Goal: Information Seeking & Learning: Learn about a topic

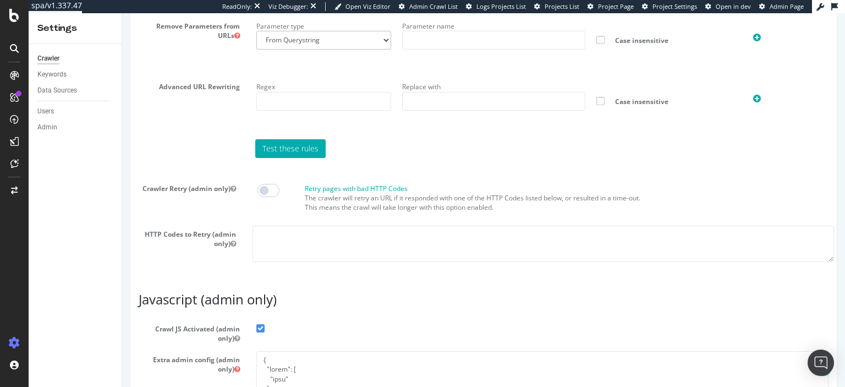
scroll to position [1017, 0]
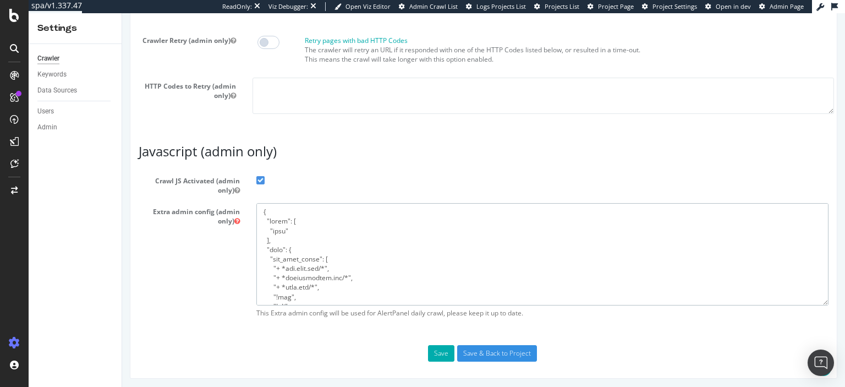
click at [356, 274] on textarea at bounding box center [542, 254] width 572 height 102
paste textarea "!eor-max:NNN"
type textarea "{ "flags": [ "cube" ], "beta": { "pap_mini_rules": [ "+ *api.asos.com/*", "+ *a…"
click at [438, 351] on button "Save" at bounding box center [441, 353] width 26 height 17
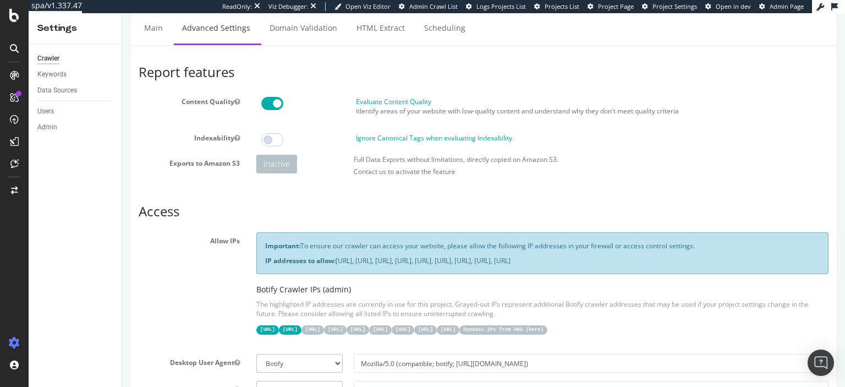
scroll to position [0, 0]
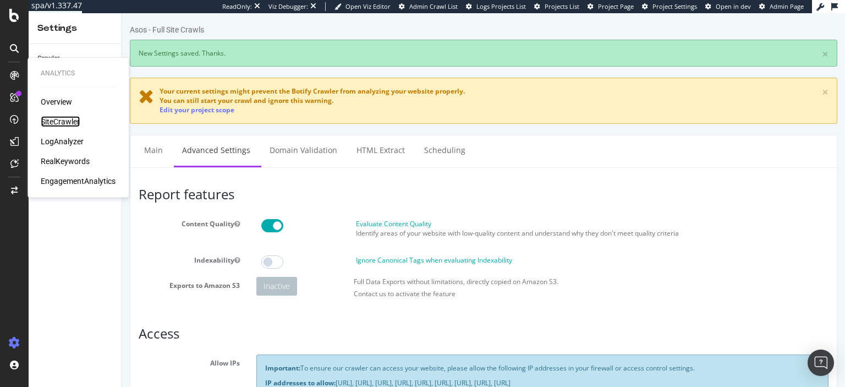
click at [70, 123] on div "SiteCrawler" at bounding box center [60, 121] width 39 height 11
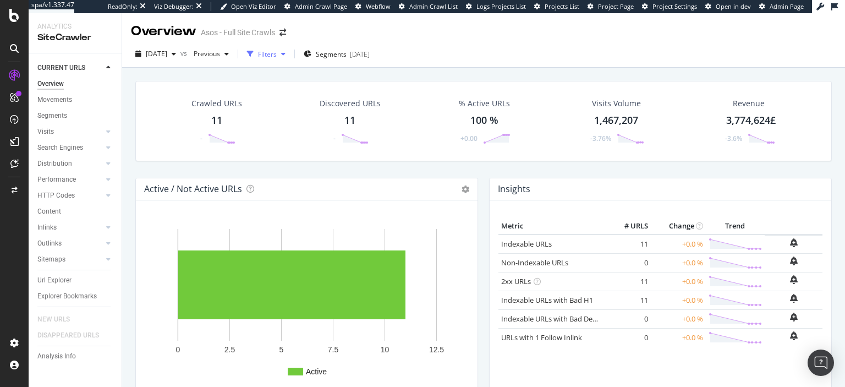
click at [290, 48] on div "Filters" at bounding box center [266, 54] width 47 height 17
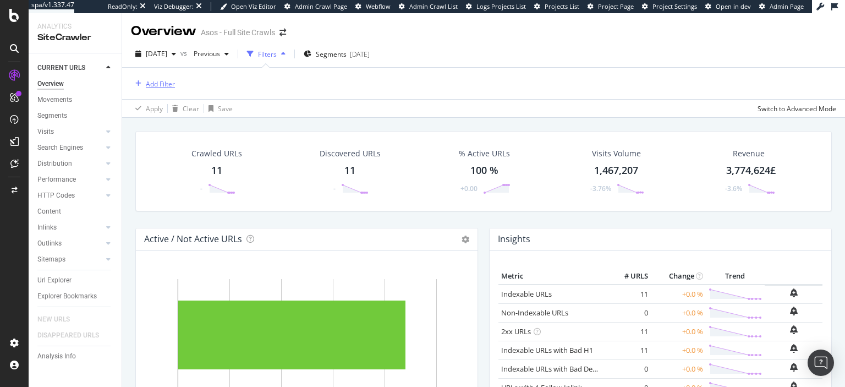
click at [166, 81] on div "Add Filter" at bounding box center [160, 83] width 29 height 9
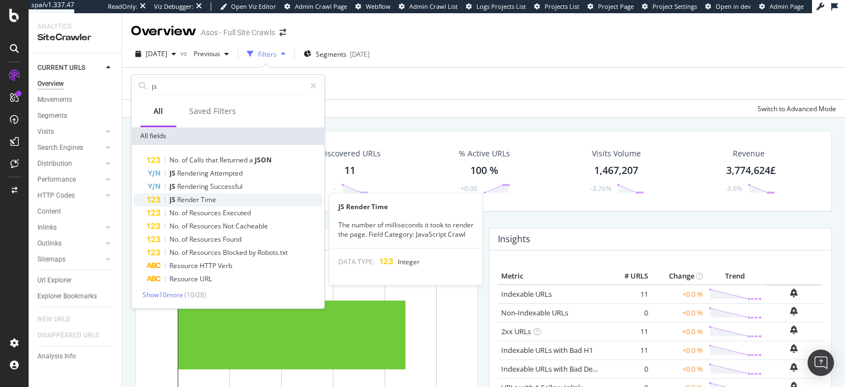
type input "js"
click at [205, 199] on span "Time" at bounding box center [208, 199] width 15 height 9
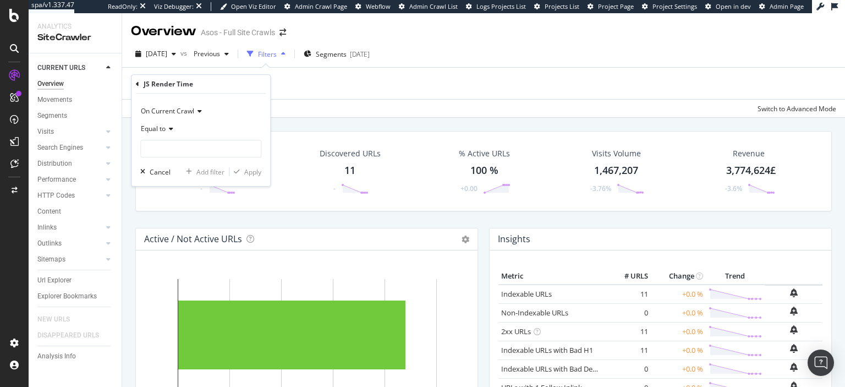
click at [175, 133] on div "Equal to" at bounding box center [200, 129] width 121 height 18
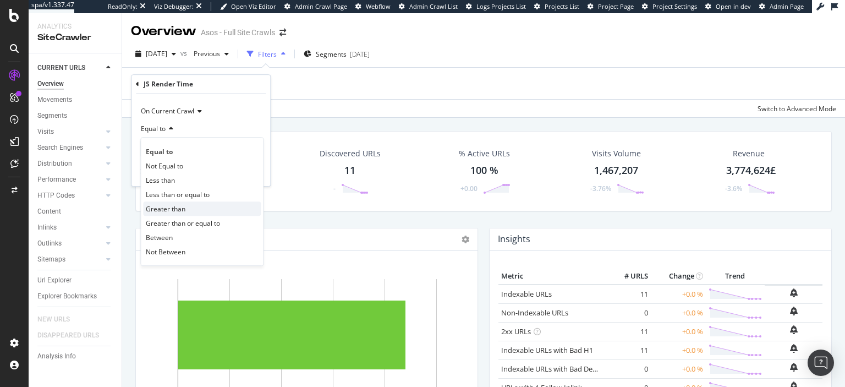
click at [176, 210] on span "Greater than" at bounding box center [166, 208] width 40 height 9
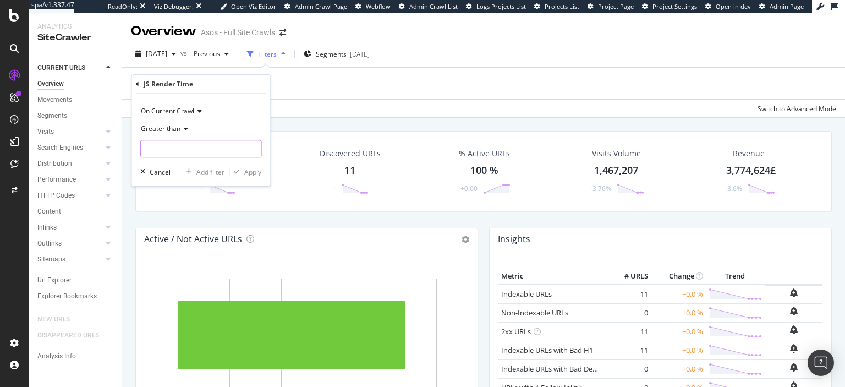
click at [186, 153] on input "number" at bounding box center [200, 149] width 121 height 18
type input "20000"
click at [257, 172] on div "Apply" at bounding box center [252, 171] width 17 height 9
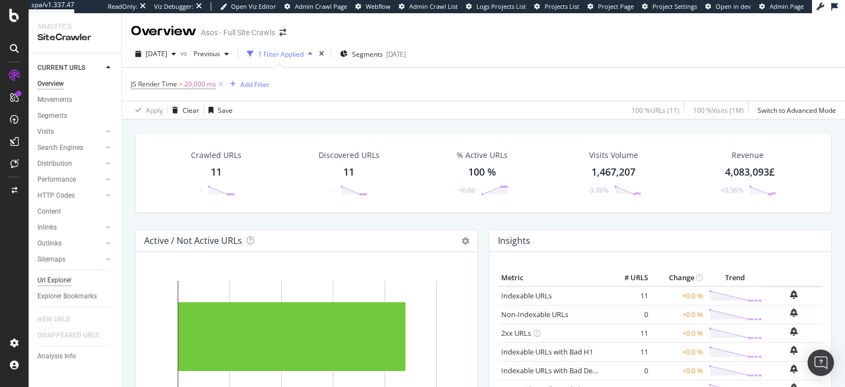
click at [62, 279] on div "Url Explorer" at bounding box center [54, 280] width 34 height 12
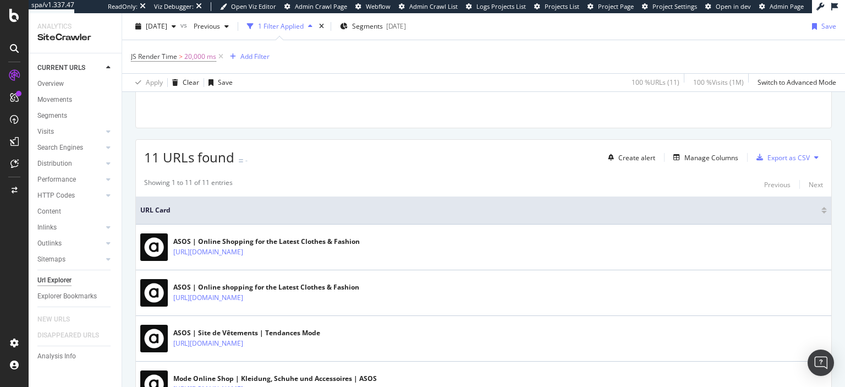
scroll to position [233, 0]
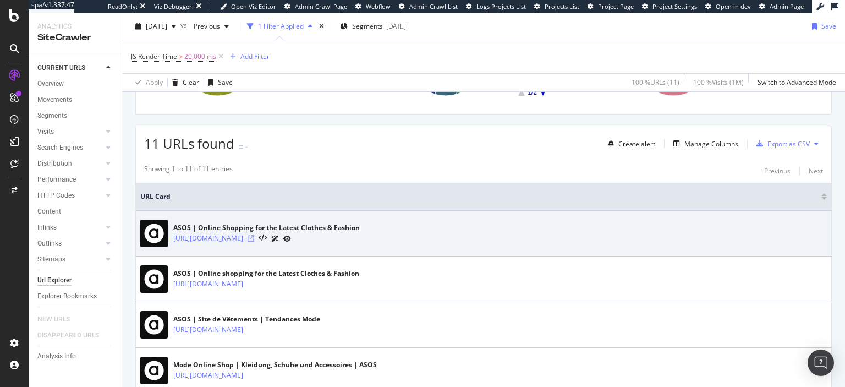
click at [250, 237] on icon at bounding box center [251, 238] width 7 height 7
click at [263, 238] on icon at bounding box center [263, 238] width 8 height 8
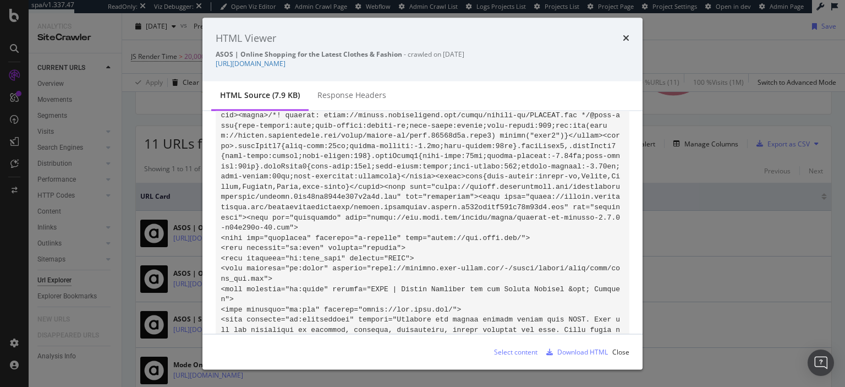
scroll to position [713, 0]
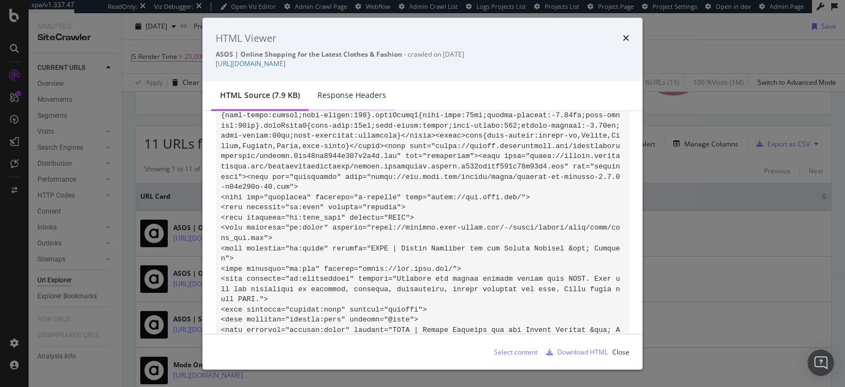
click at [358, 94] on div "Response Headers" at bounding box center [351, 95] width 69 height 11
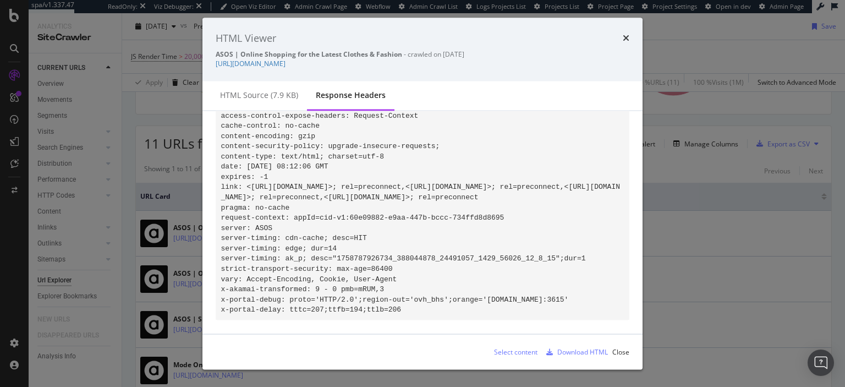
scroll to position [39, 0]
click at [624, 36] on icon "times" at bounding box center [626, 38] width 7 height 9
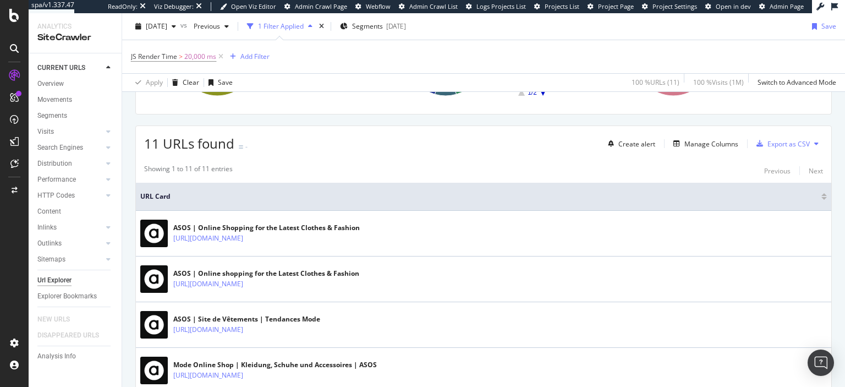
scroll to position [233, 0]
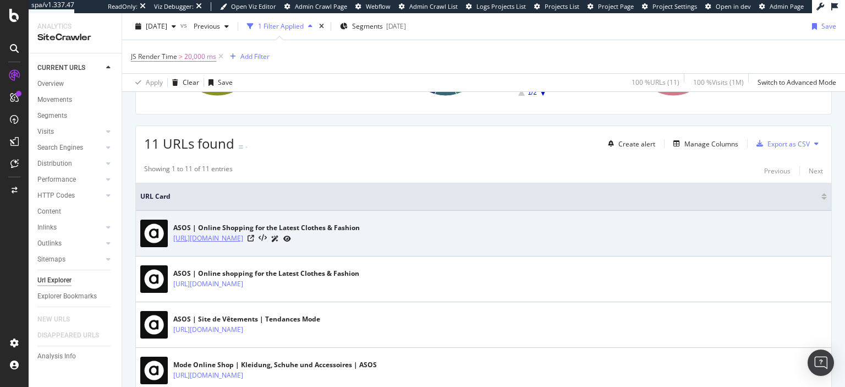
click at [224, 239] on link "https://www.asos.com/" at bounding box center [208, 238] width 70 height 11
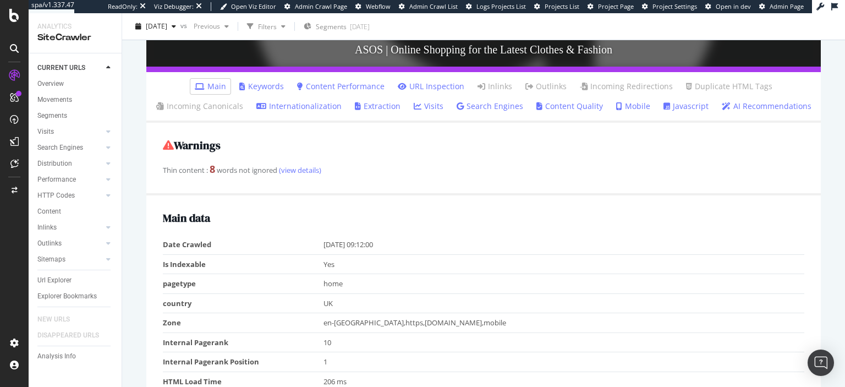
scroll to position [316, 0]
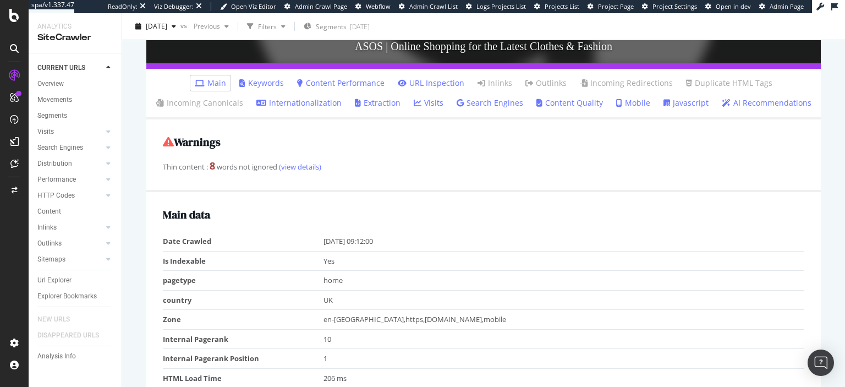
click at [686, 107] on link "Javascript" at bounding box center [685, 102] width 45 height 11
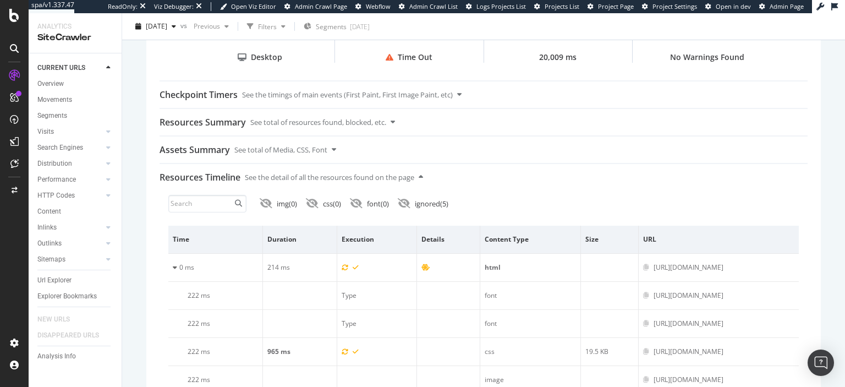
scroll to position [443, 0]
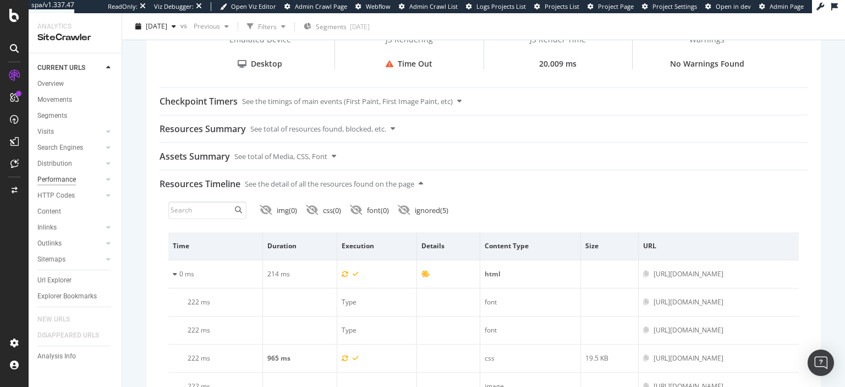
click at [61, 174] on div "Performance" at bounding box center [56, 180] width 39 height 12
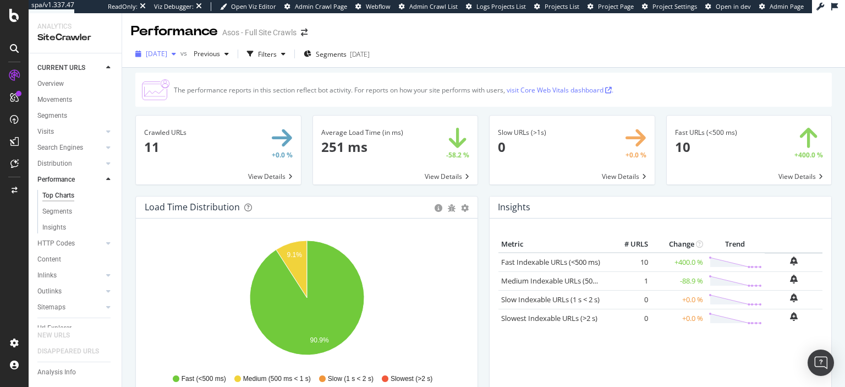
click at [162, 59] on div "2025 Sep. 25th" at bounding box center [156, 54] width 50 height 17
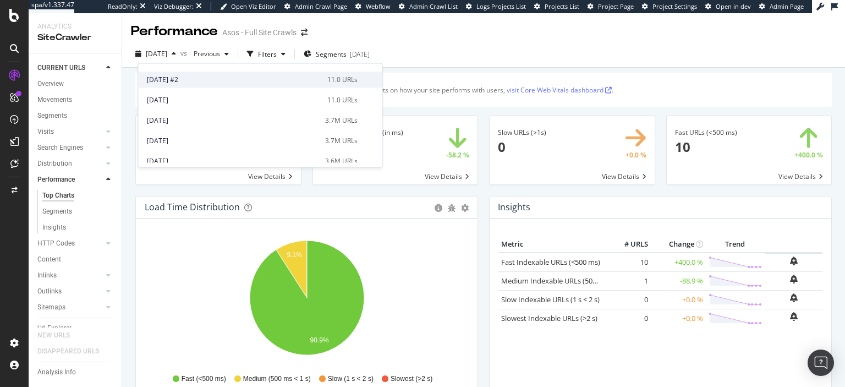
scroll to position [57, 0]
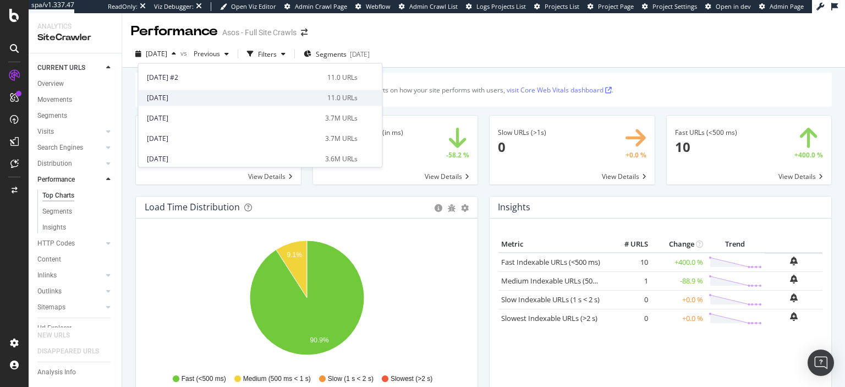
click at [246, 98] on div "2025 Sep. 23rd" at bounding box center [234, 98] width 174 height 10
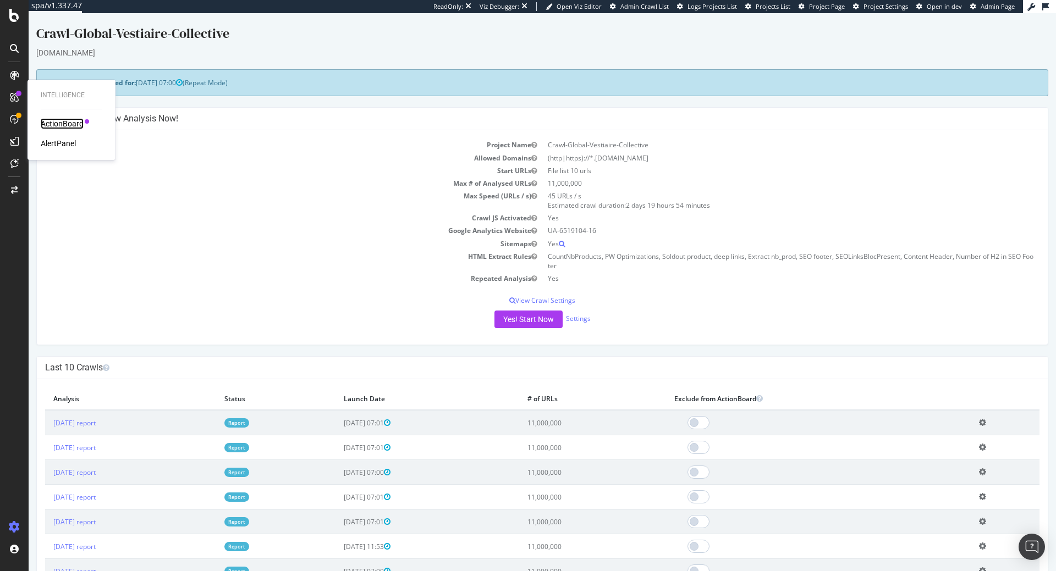
click at [64, 123] on div "ActionBoard" at bounding box center [62, 123] width 43 height 11
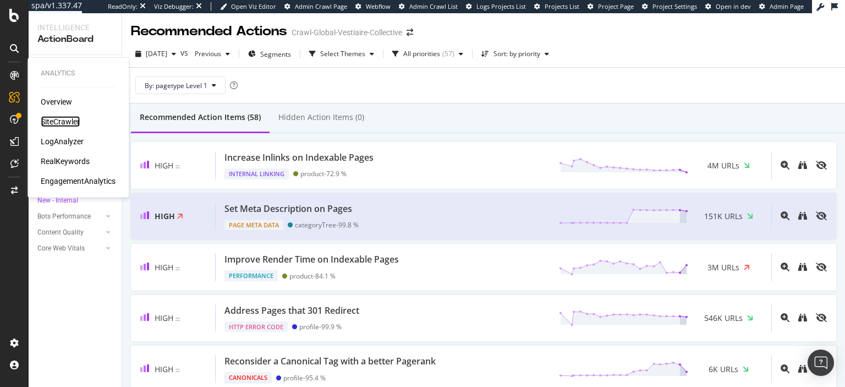
click at [59, 122] on div "SiteCrawler" at bounding box center [60, 121] width 39 height 11
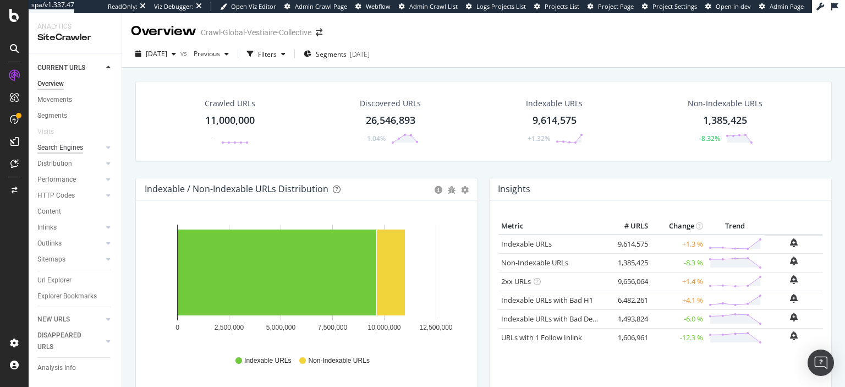
click at [72, 143] on div "Search Engines" at bounding box center [60, 148] width 46 height 12
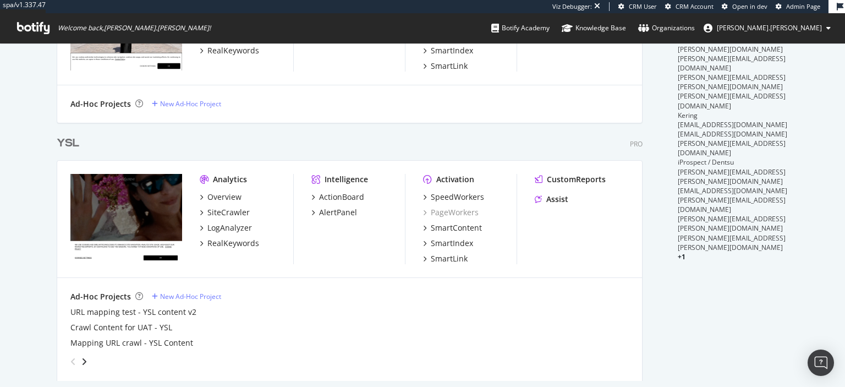
scroll to position [615, 0]
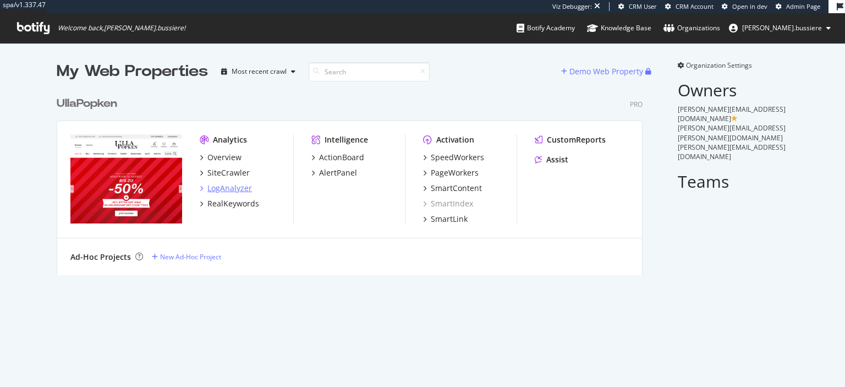
scroll to position [387, 845]
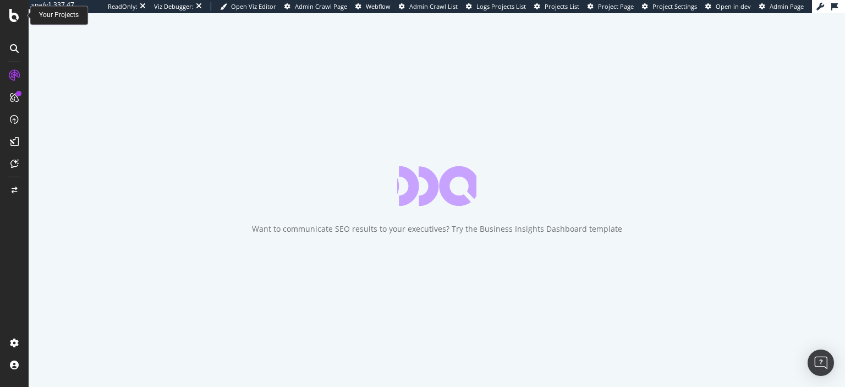
click at [17, 17] on icon at bounding box center [14, 15] width 10 height 13
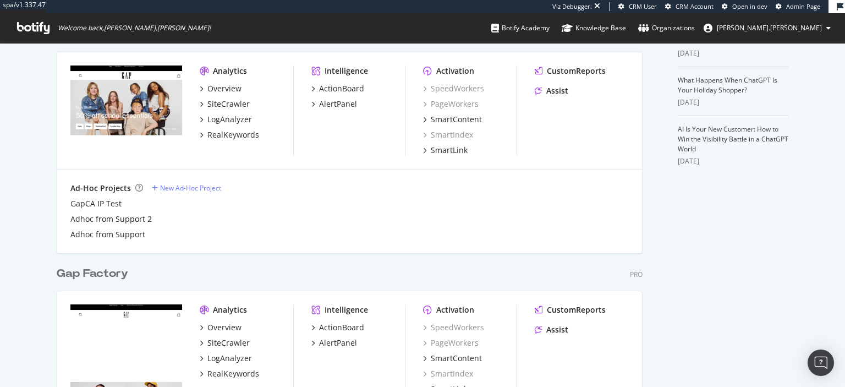
scroll to position [324, 0]
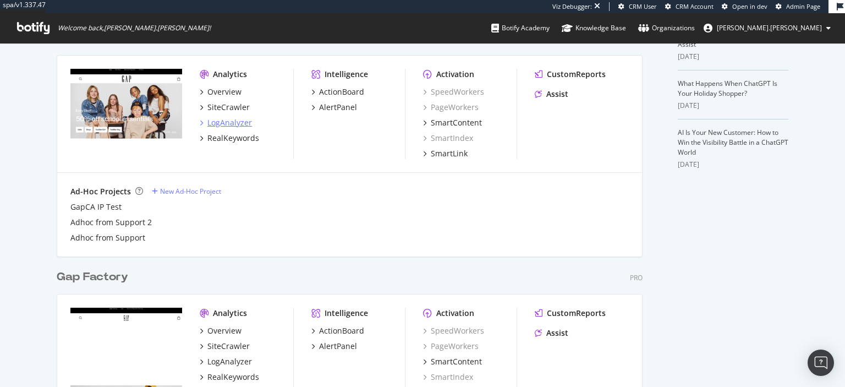
click at [225, 126] on div "LogAnalyzer" at bounding box center [229, 122] width 45 height 11
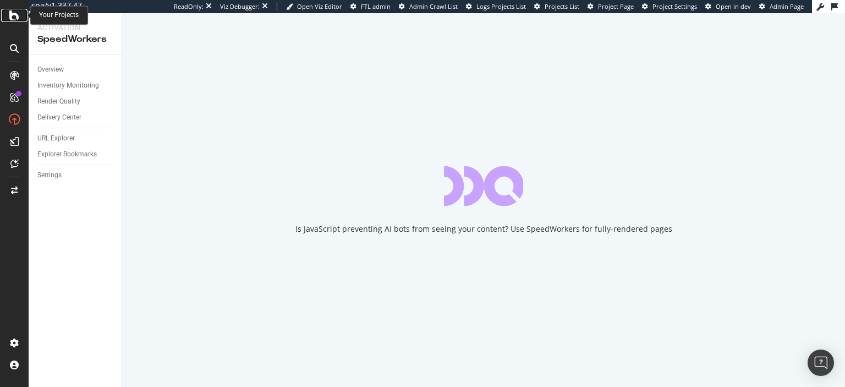
click at [12, 13] on icon at bounding box center [14, 15] width 10 height 13
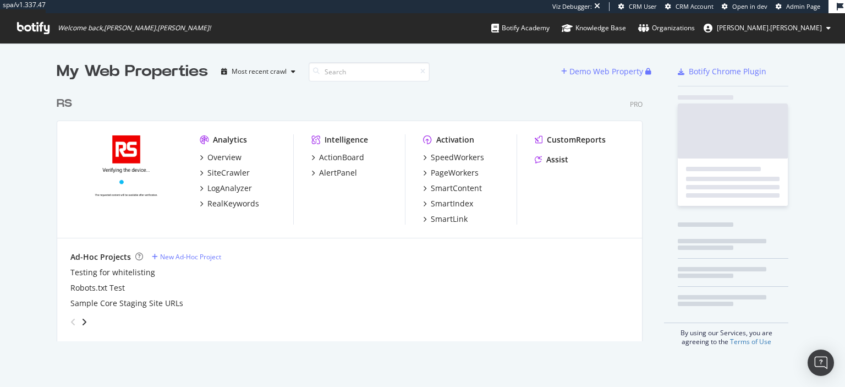
scroll to position [259, 594]
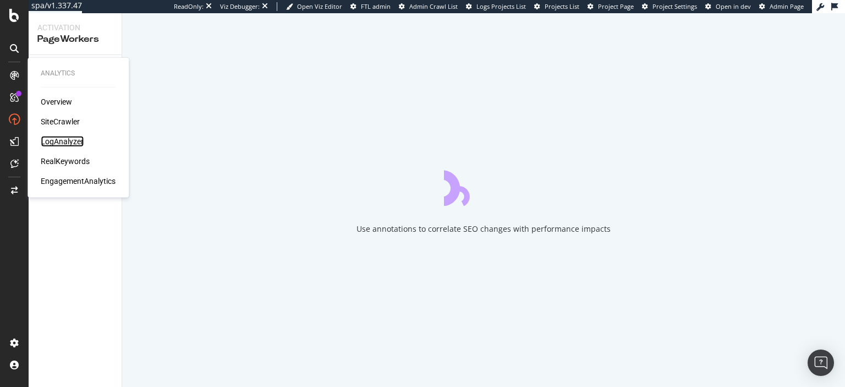
click at [57, 140] on div "LogAnalyzer" at bounding box center [62, 141] width 43 height 11
click at [69, 141] on div "LogAnalyzer" at bounding box center [62, 141] width 43 height 11
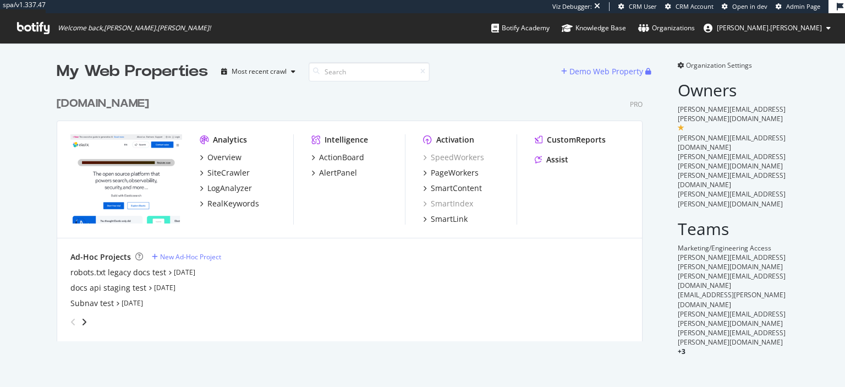
scroll to position [387, 845]
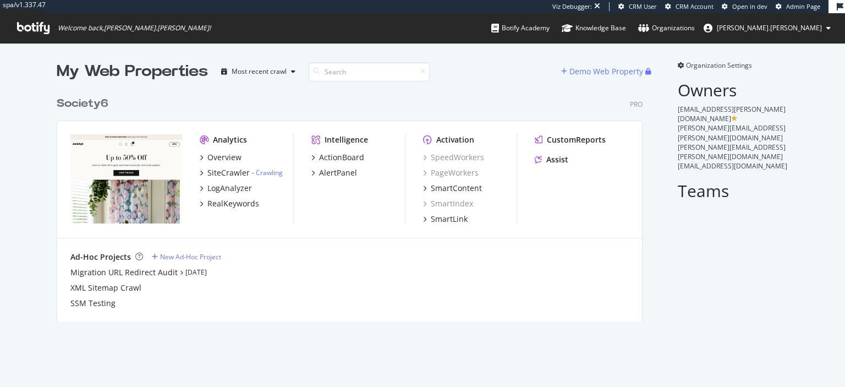
scroll to position [387, 845]
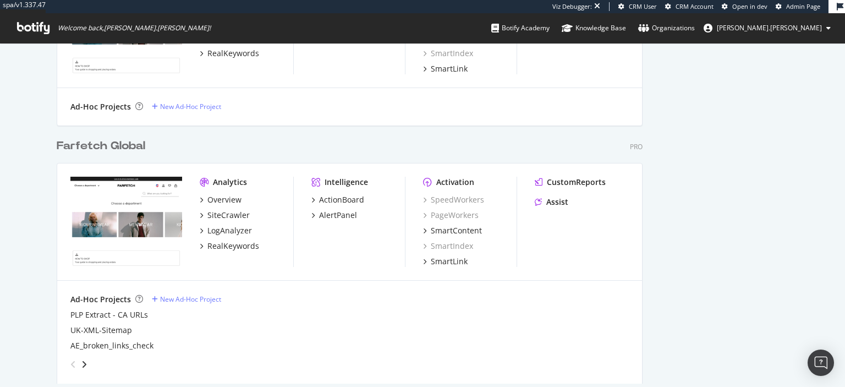
scroll to position [646, 0]
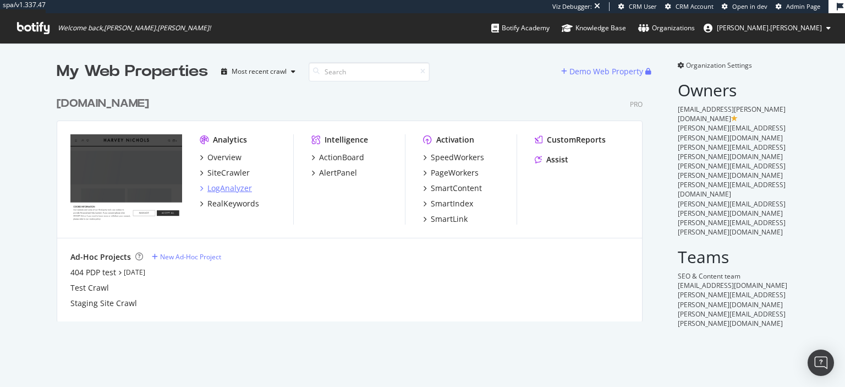
scroll to position [387, 845]
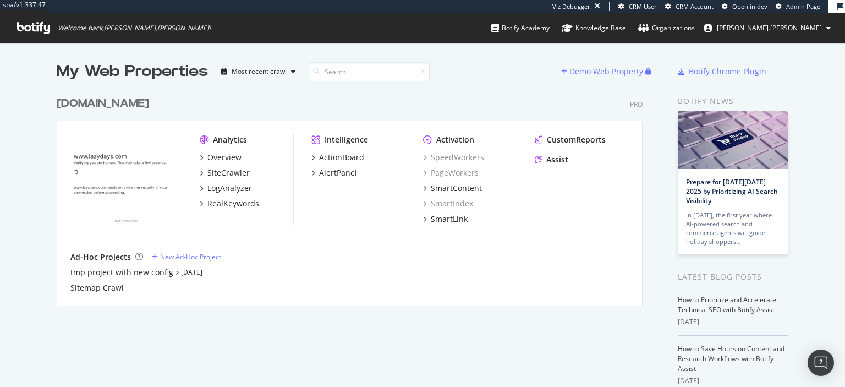
scroll to position [387, 845]
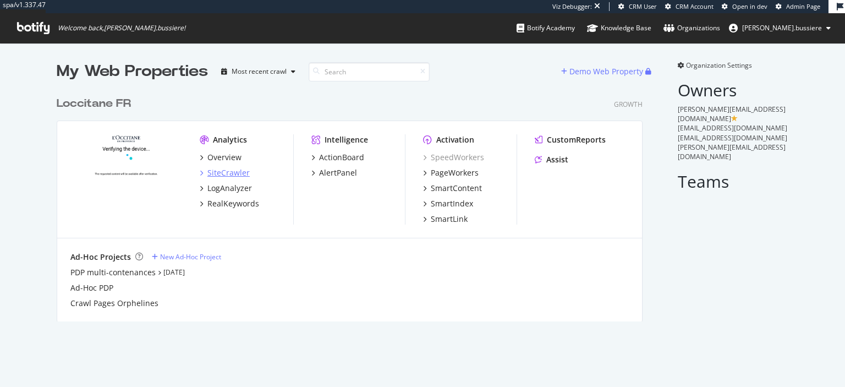
scroll to position [387, 845]
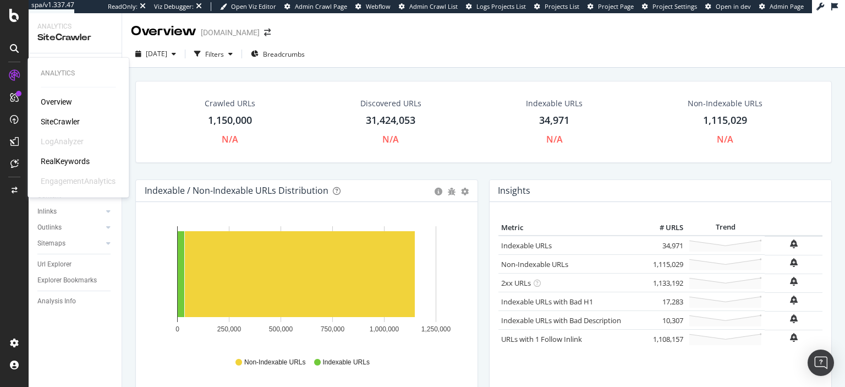
click at [65, 119] on div "SiteCrawler" at bounding box center [60, 121] width 39 height 11
